Goal: Information Seeking & Learning: Learn about a topic

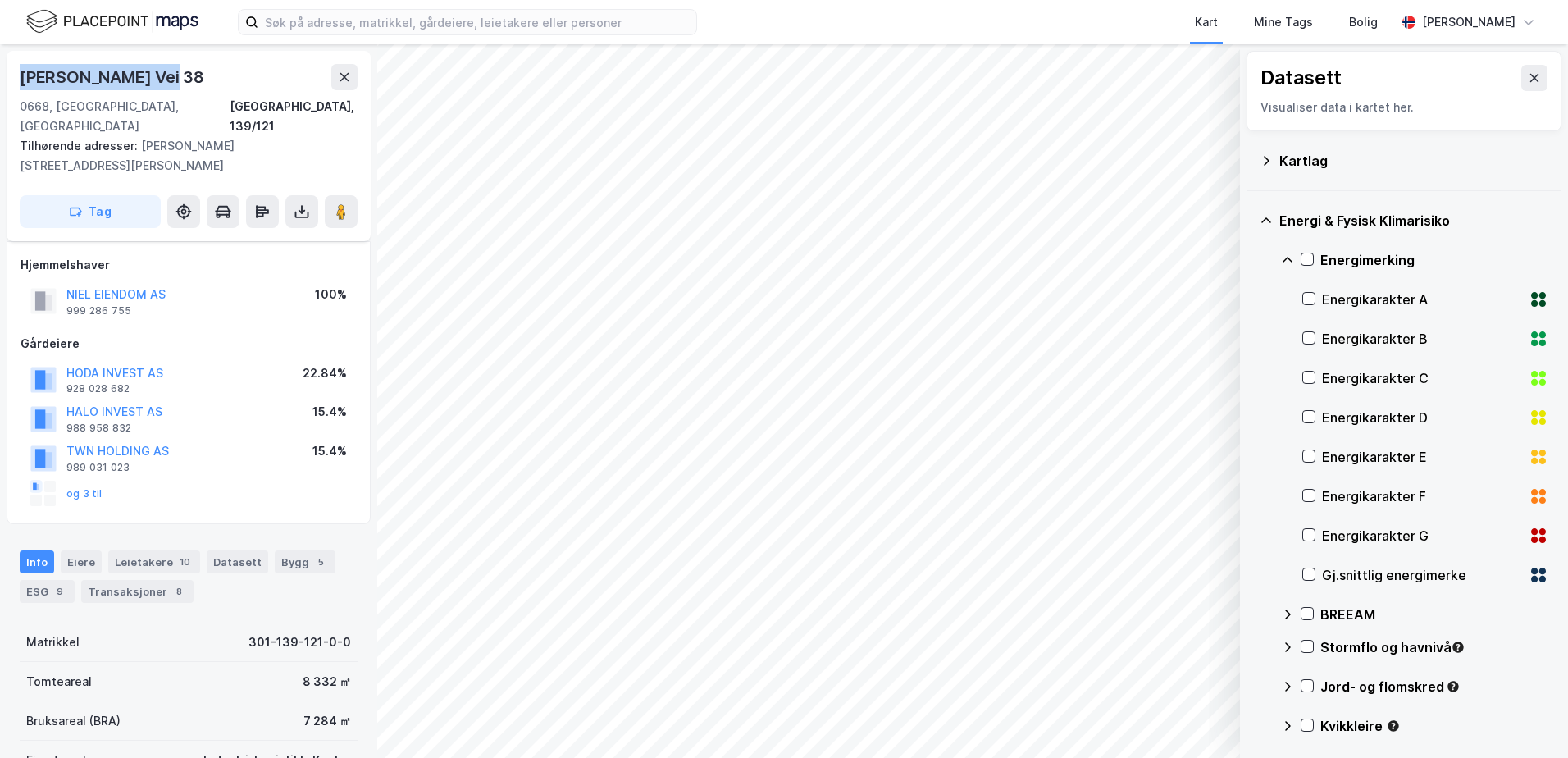
scroll to position [246, 0]
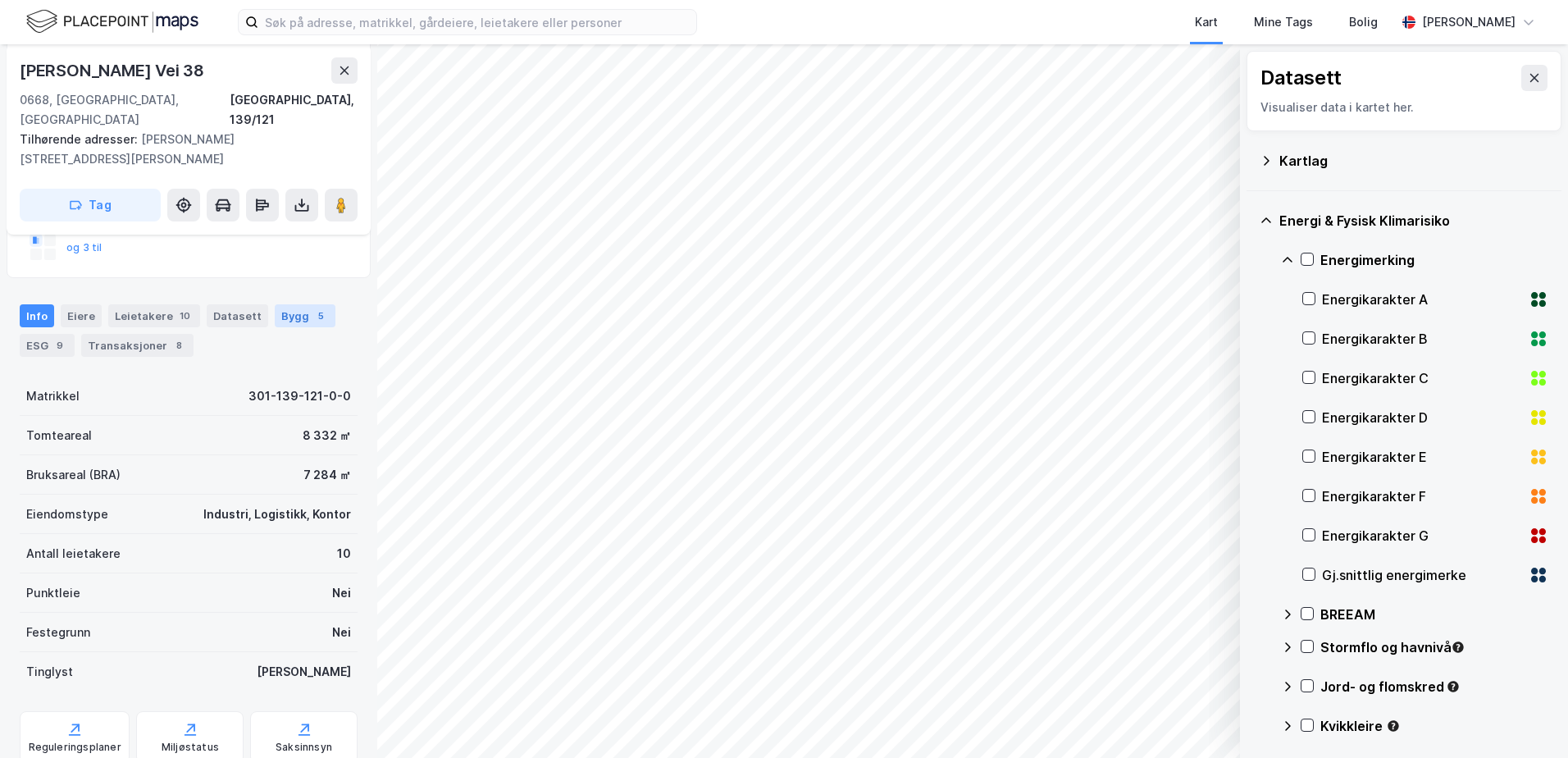
click at [283, 304] on div "Bygg 5" at bounding box center [305, 315] width 61 height 23
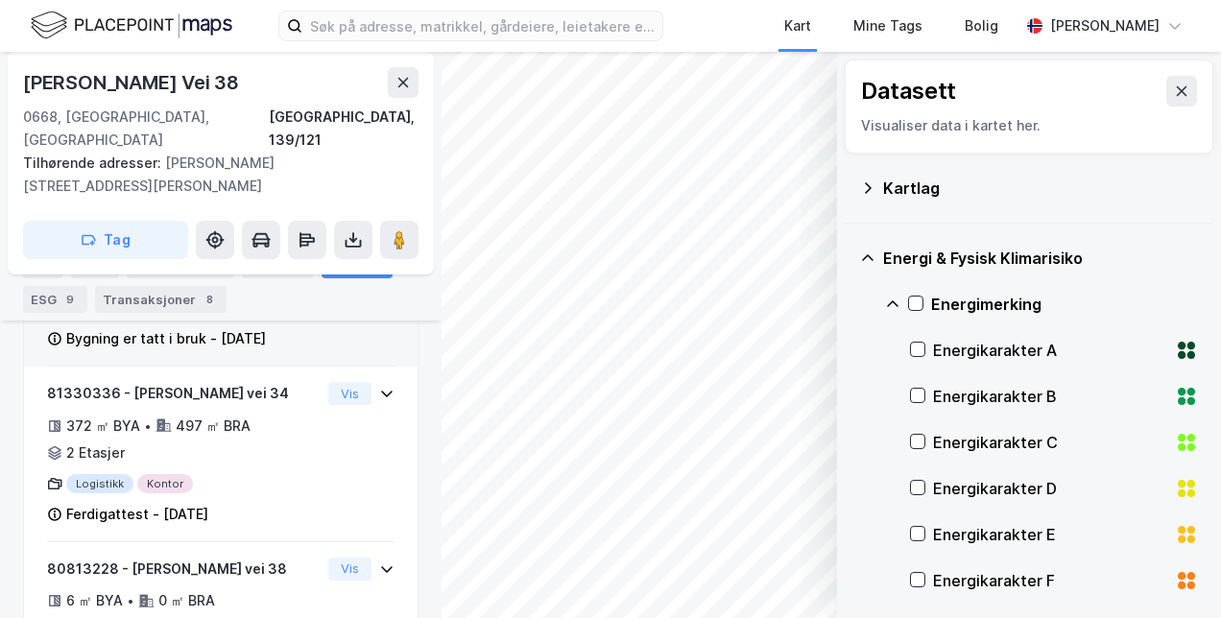
scroll to position [1033, 0]
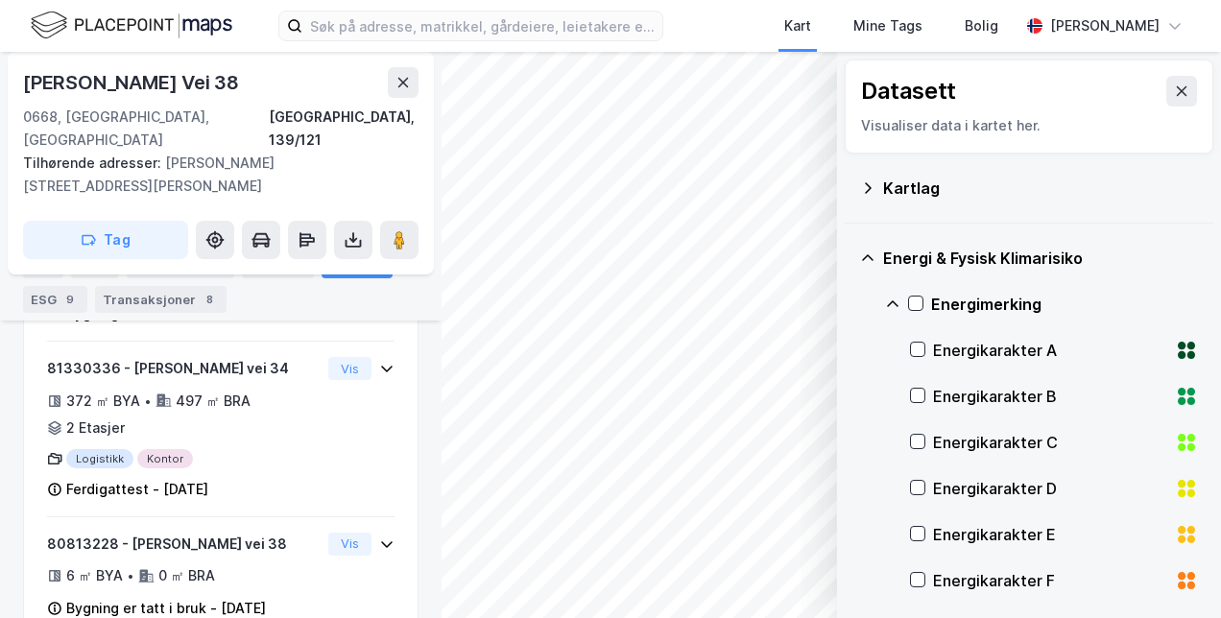
click at [866, 184] on icon at bounding box center [867, 187] width 15 height 15
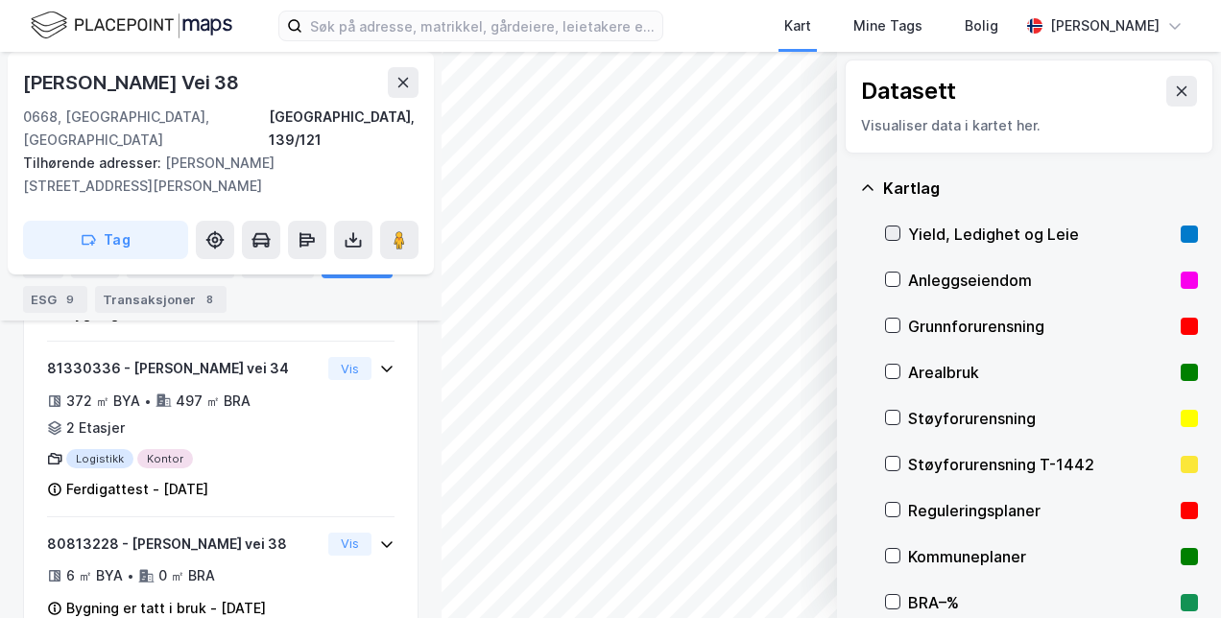
click at [895, 236] on icon at bounding box center [892, 233] width 13 height 13
click at [764, 574] on button "Vis" at bounding box center [738, 568] width 159 height 31
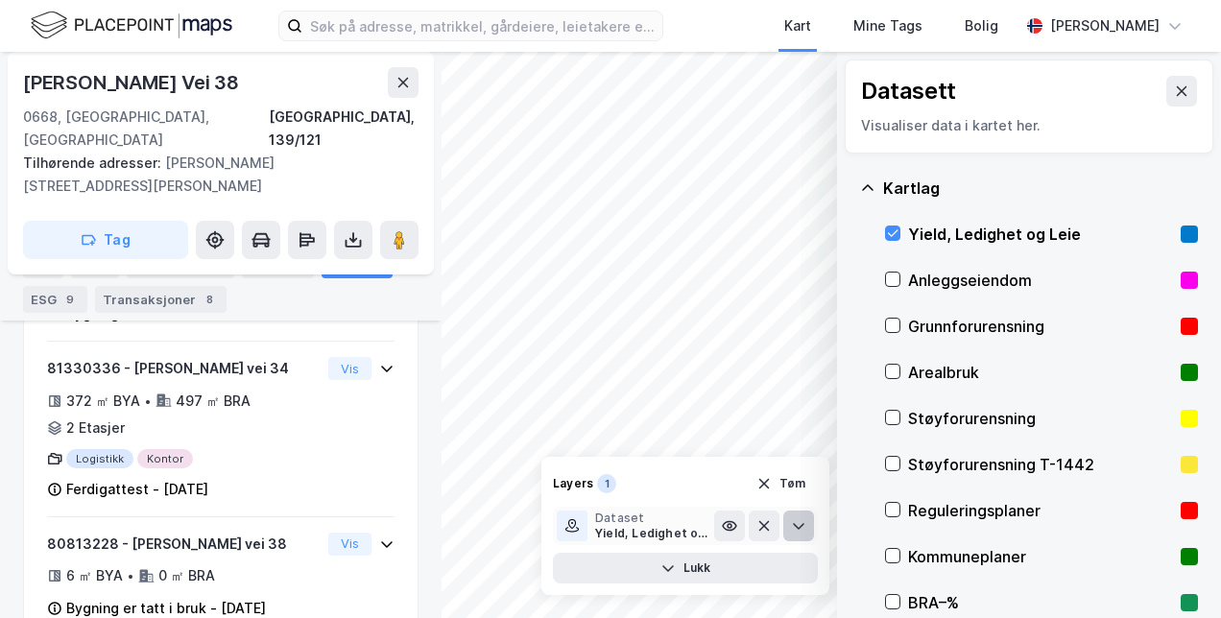
click at [799, 526] on icon at bounding box center [798, 525] width 15 height 15
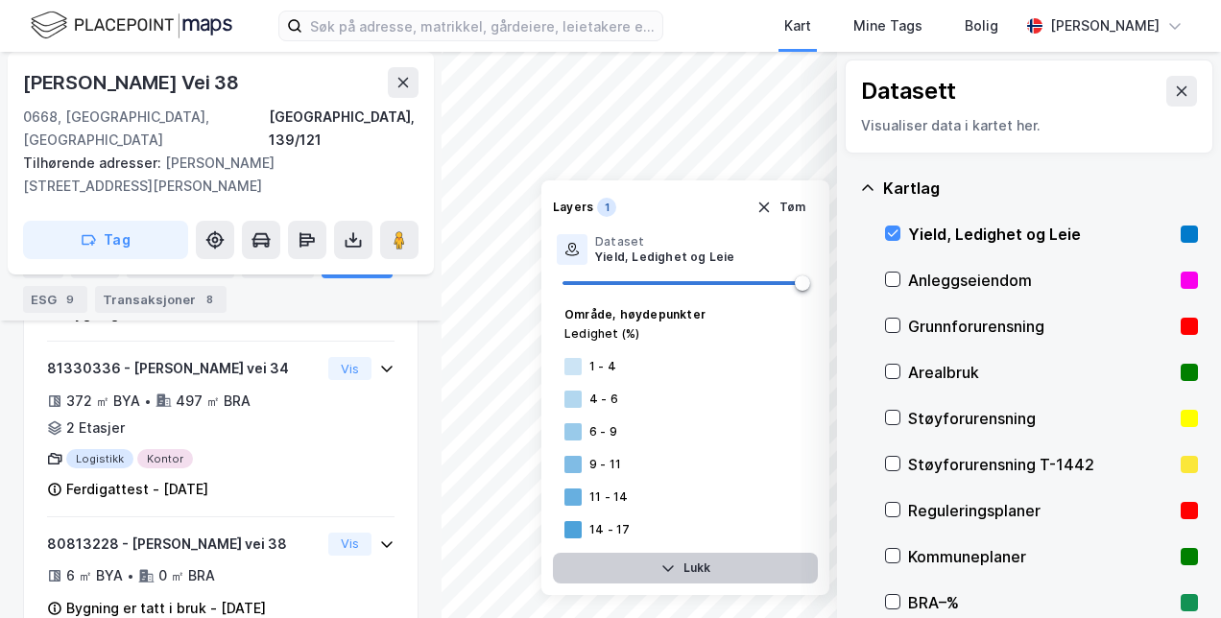
click at [676, 560] on button "Lukk" at bounding box center [685, 568] width 265 height 31
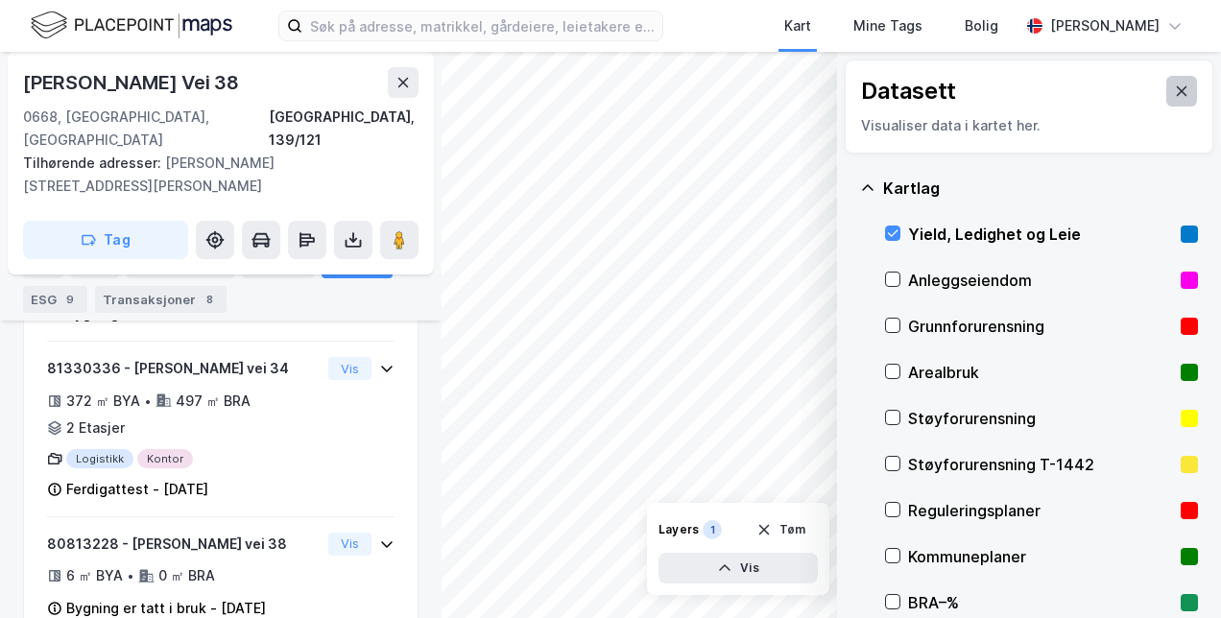
click at [1174, 84] on icon at bounding box center [1181, 91] width 15 height 15
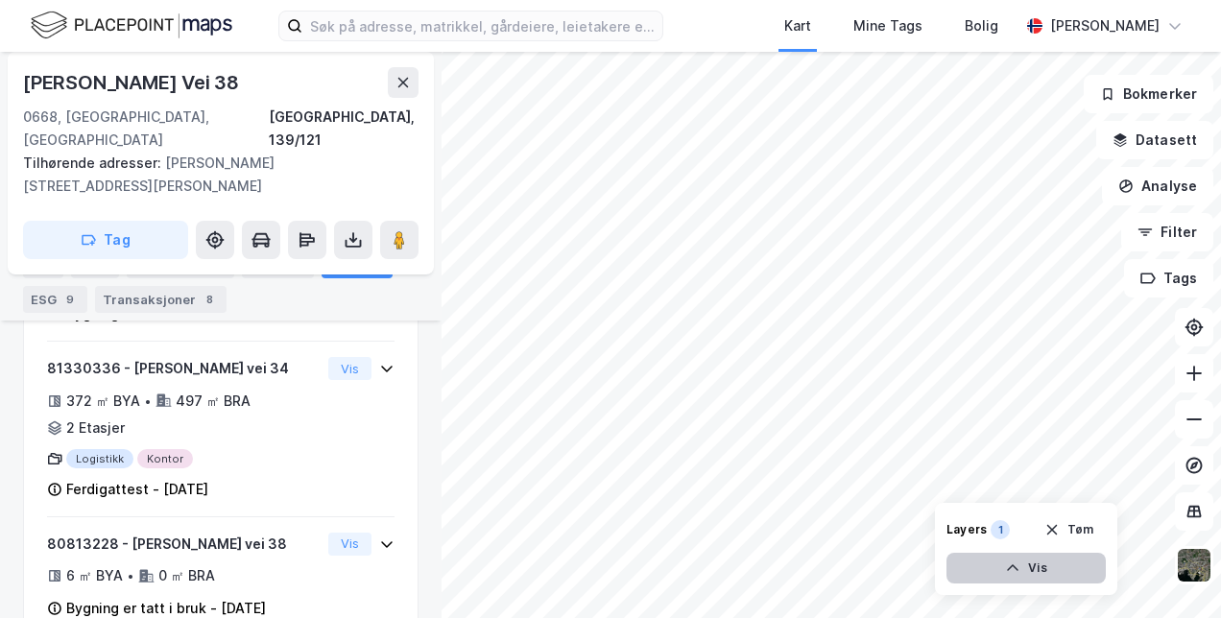
click at [1025, 568] on button "Vis" at bounding box center [1026, 568] width 159 height 31
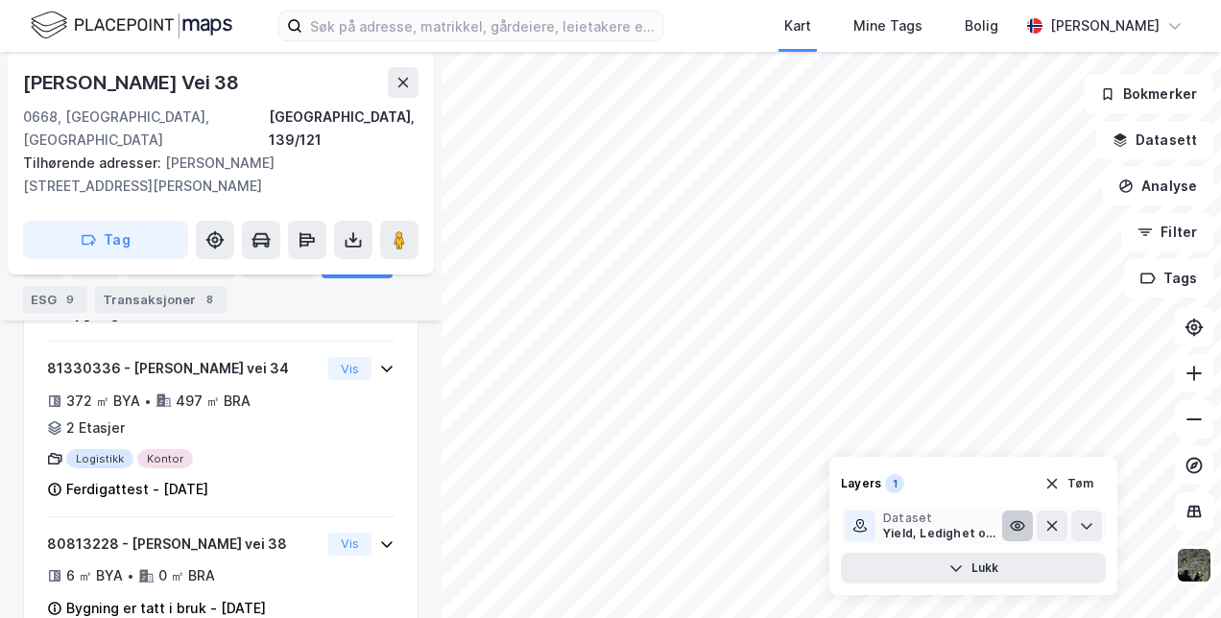
click at [1018, 530] on icon at bounding box center [1017, 526] width 13 height 9
click at [1018, 530] on icon at bounding box center [1017, 525] width 15 height 15
click at [1093, 533] on icon at bounding box center [1086, 525] width 15 height 15
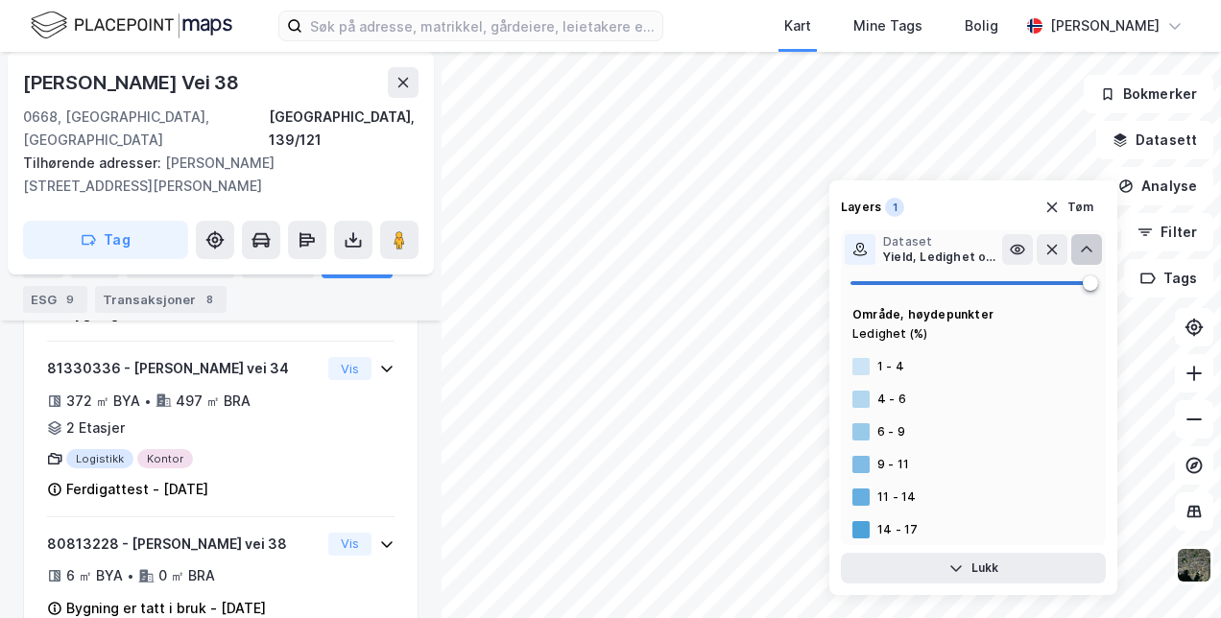
click at [861, 399] on div at bounding box center [861, 399] width 17 height 17
click at [667, 115] on div "Kart Mine Tags Bolig [PERSON_NAME] [STREET_ADDRESS], 139/121 Tilhørende adresse…" at bounding box center [610, 309] width 1221 height 618
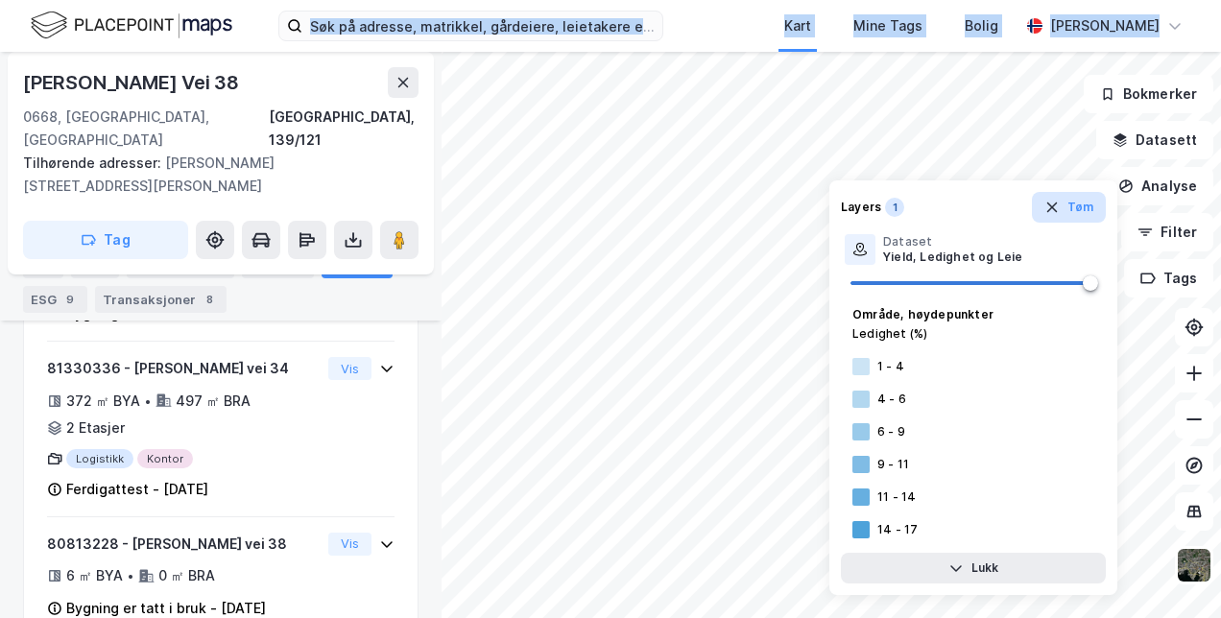
click at [1046, 204] on button "Tøm" at bounding box center [1069, 207] width 74 height 31
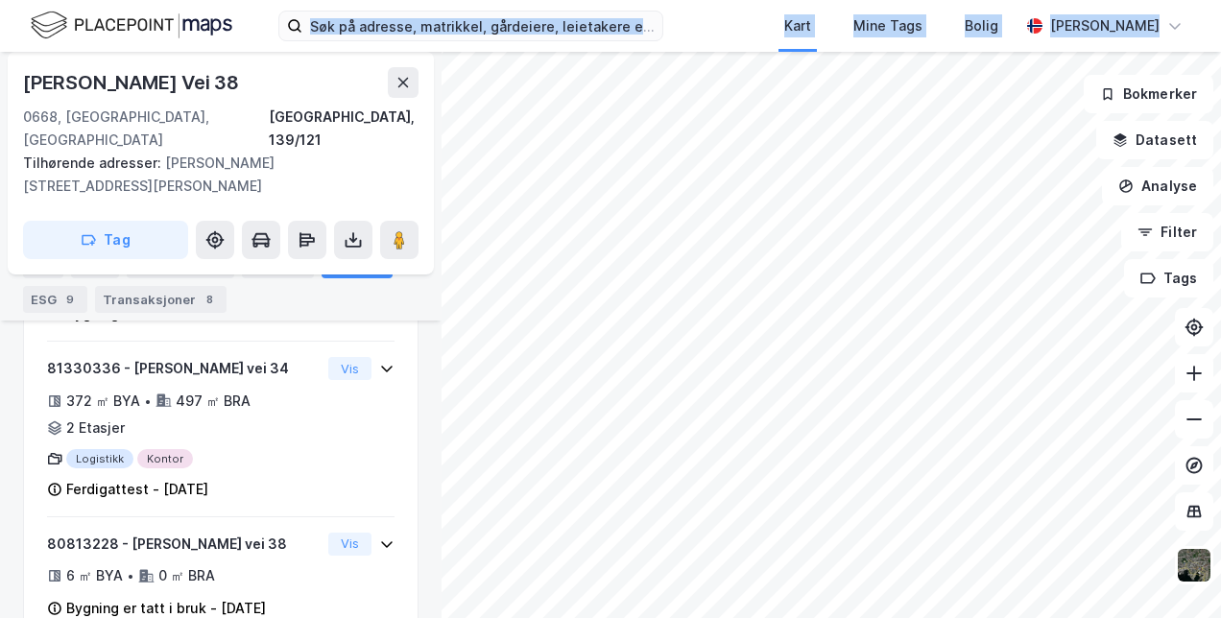
scroll to position [0, 0]
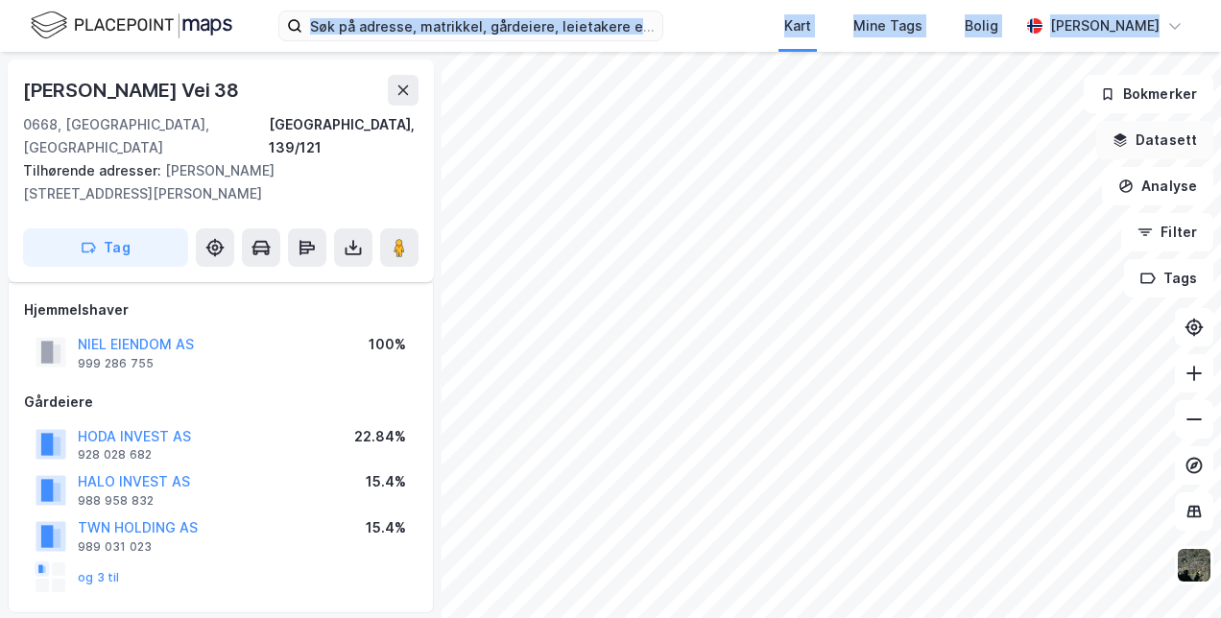
click at [1121, 138] on icon "button" at bounding box center [1121, 137] width 12 height 8
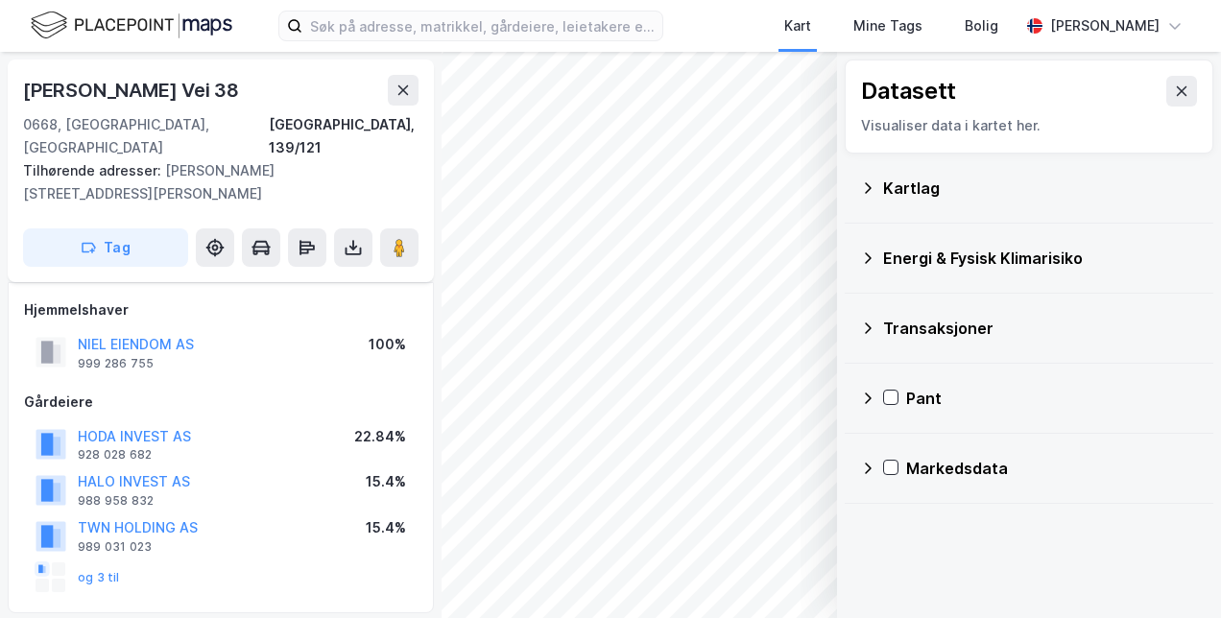
click at [868, 188] on icon at bounding box center [867, 187] width 15 height 15
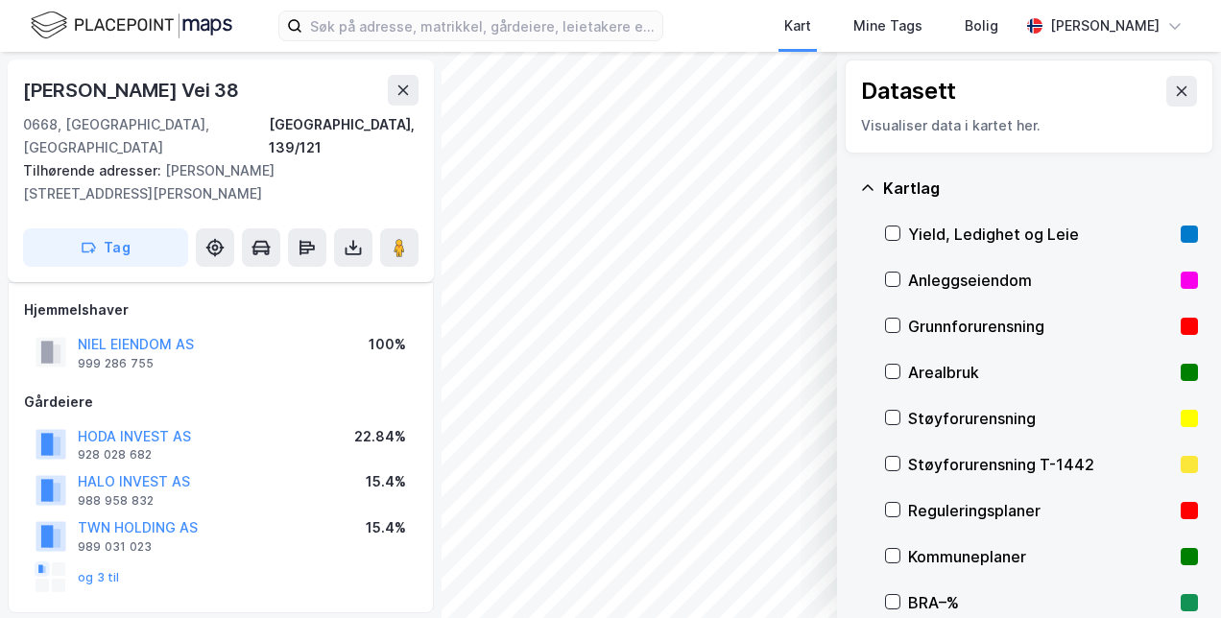
click at [892, 223] on div "Yield, Ledighet og Leie" at bounding box center [1041, 234] width 313 height 46
